Goal: Register for event/course

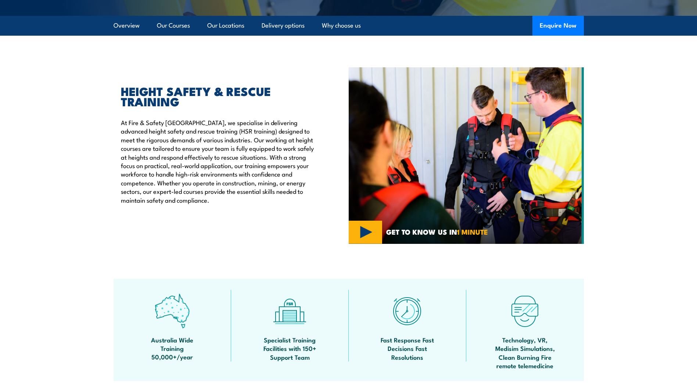
scroll to position [257, 0]
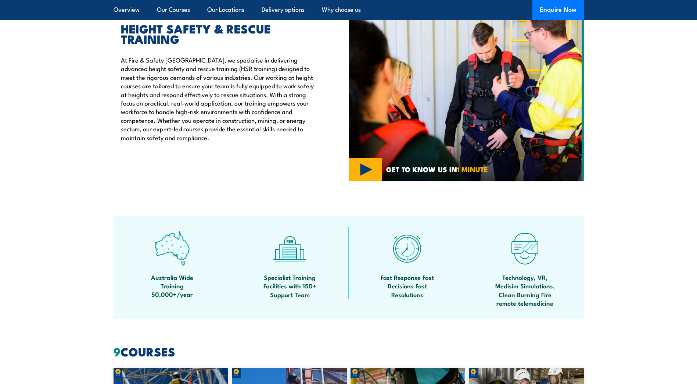
click at [174, 56] on p "At Fire & Safety [GEOGRAPHIC_DATA], we specialise in delivering advanced height…" at bounding box center [218, 99] width 194 height 86
click at [360, 228] on div "Fast Response Fast Decisions Fast Resolutions" at bounding box center [408, 267] width 118 height 80
click at [271, 276] on span "Specialist Training Facilities with 150+ Support Team" at bounding box center [290, 286] width 66 height 26
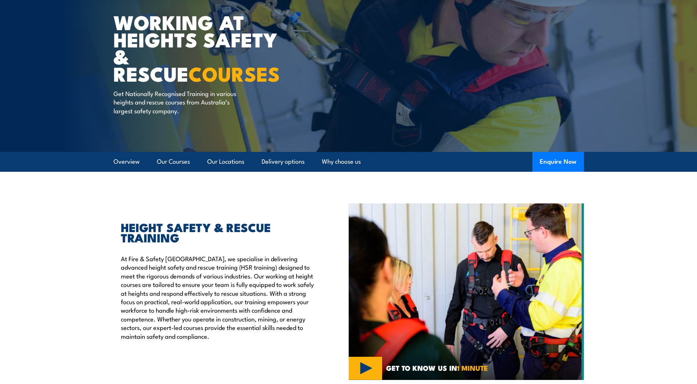
scroll to position [0, 0]
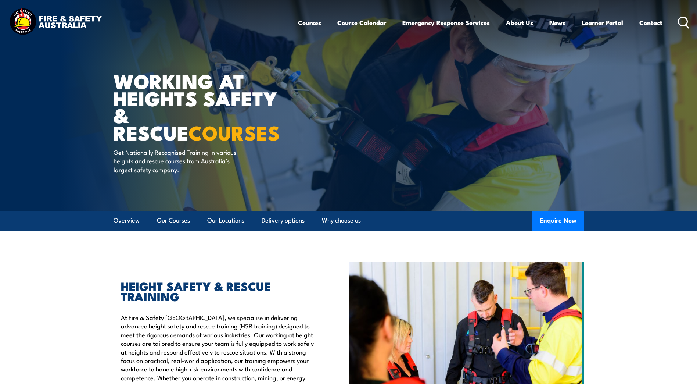
click at [135, 73] on h1 "WORKING AT HEIGHTS SAFETY & RESCUE COURSES" at bounding box center [205, 106] width 182 height 69
click at [177, 100] on h1 "WORKING AT HEIGHTS SAFETY & RESCUE COURSES" at bounding box center [205, 106] width 182 height 69
click at [554, 230] on button "Enquire Now" at bounding box center [558, 221] width 51 height 20
